Goal: Transaction & Acquisition: Purchase product/service

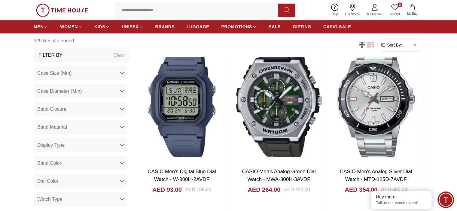
scroll to position [842, 0]
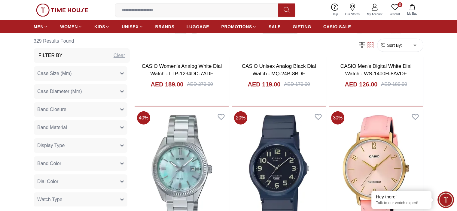
scroll to position [1624, 0]
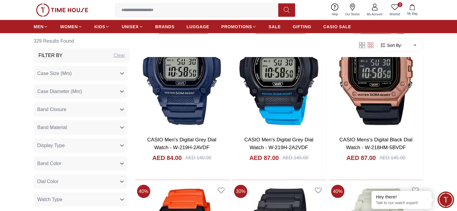
scroll to position [3482, 0]
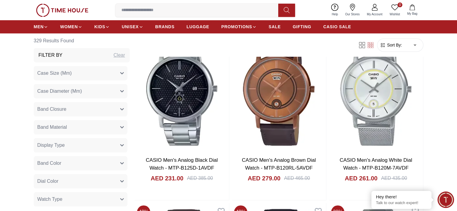
scroll to position [5425, 0]
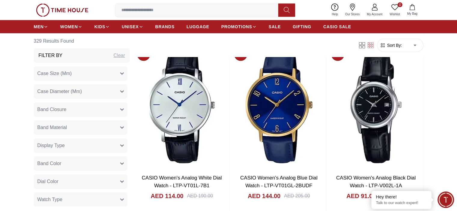
scroll to position [6337, 0]
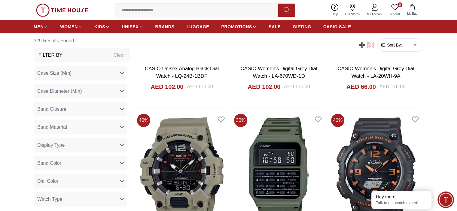
scroll to position [7058, 0]
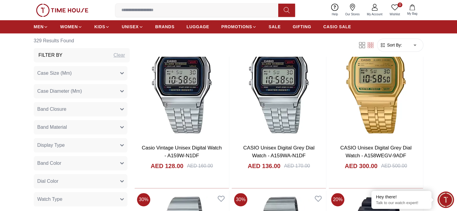
scroll to position [7711, 0]
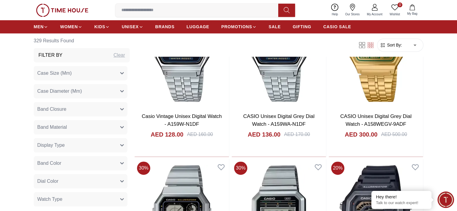
scroll to position [7720, 0]
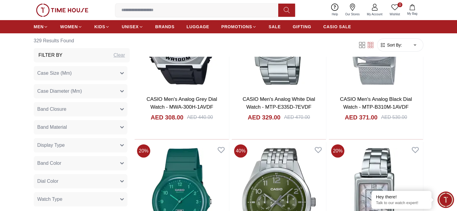
scroll to position [9210, 0]
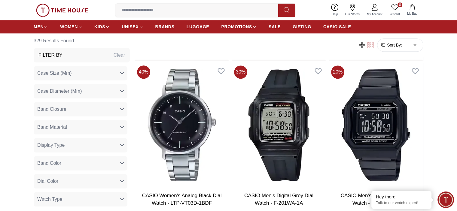
scroll to position [9957, 0]
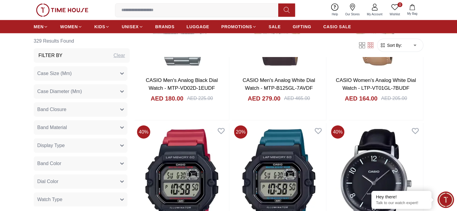
scroll to position [10771, 0]
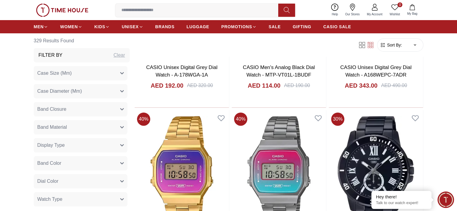
scroll to position [11489, 0]
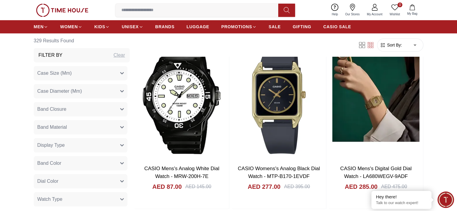
scroll to position [12141, 0]
